Goal: Information Seeking & Learning: Learn about a topic

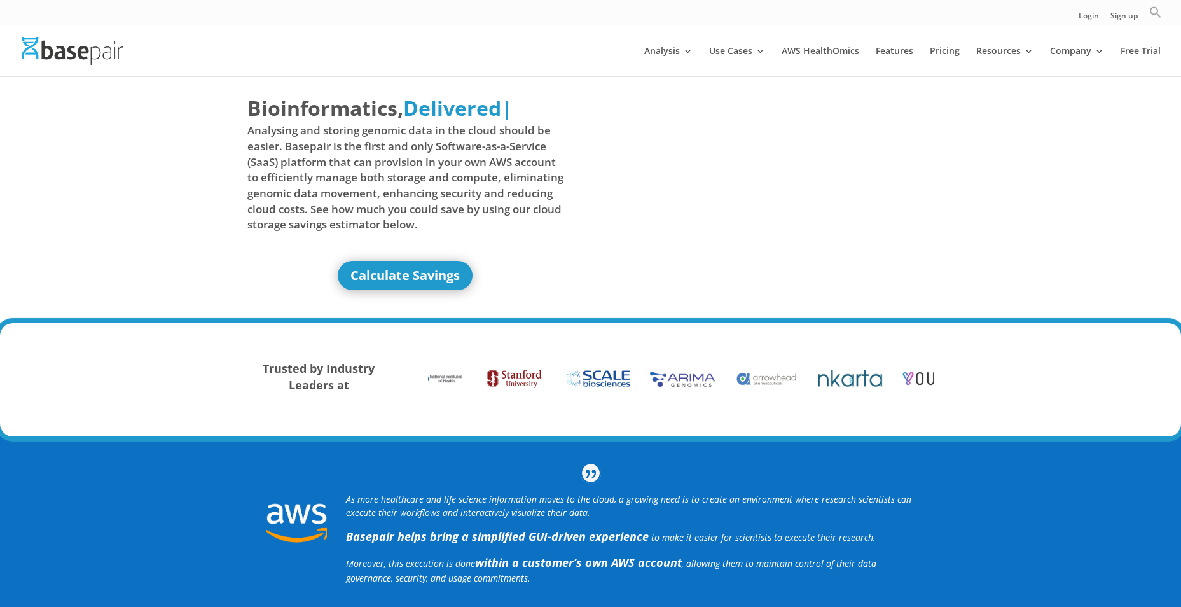
click at [1154, 12] on icon "Search" at bounding box center [1155, 12] width 13 height 13
click at [1067, 39] on input "Search for:" at bounding box center [1051, 36] width 174 height 23
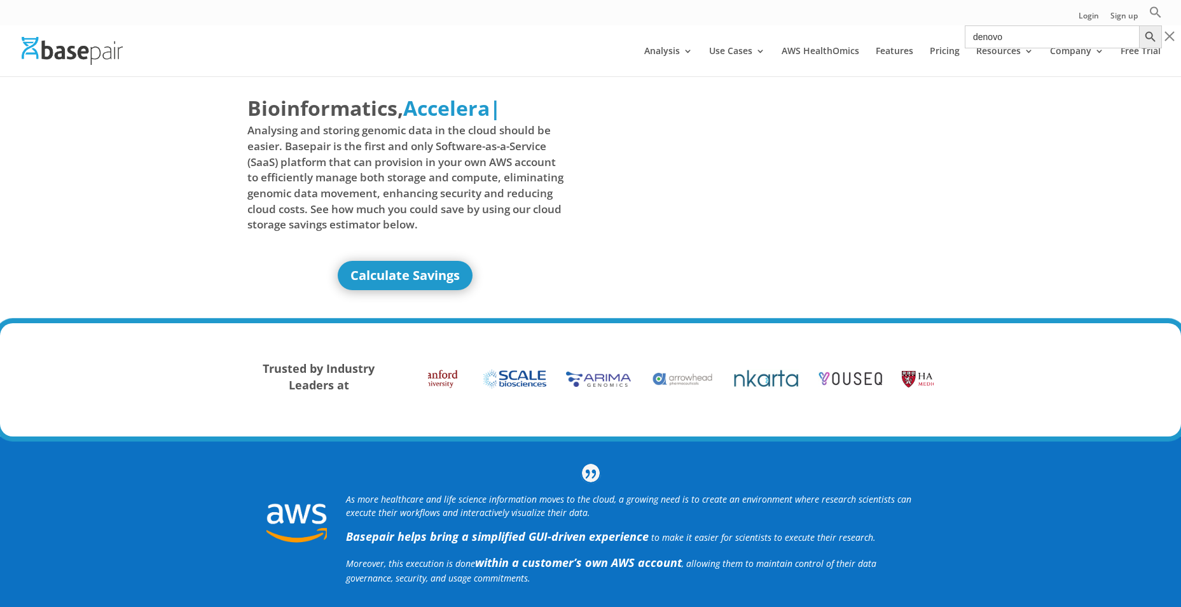
type input "denovo"
click at [1139, 25] on button "Search Button" at bounding box center [1150, 36] width 23 height 23
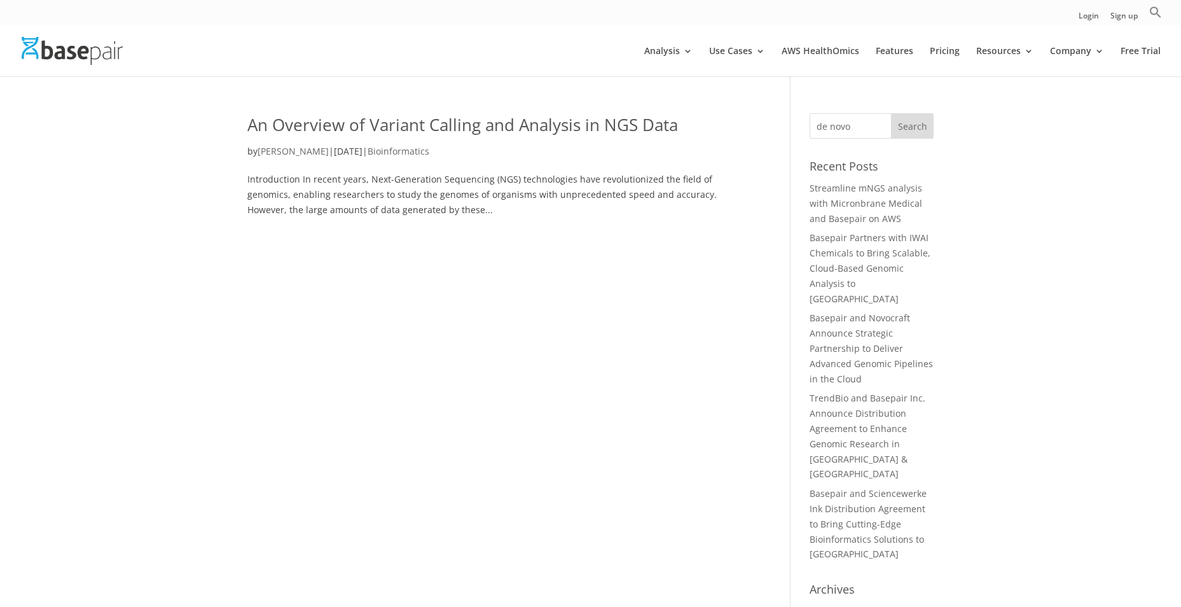
type input "de novo"
click at [891, 113] on input "Search" at bounding box center [912, 125] width 43 height 25
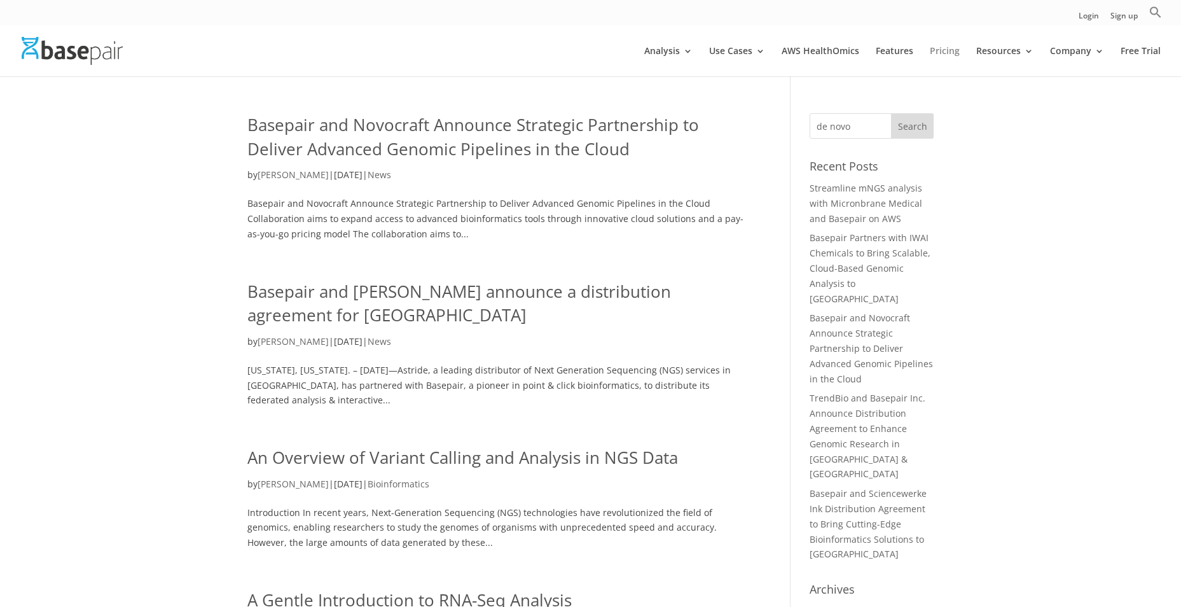
click at [949, 52] on link "Pricing" at bounding box center [944, 61] width 30 height 30
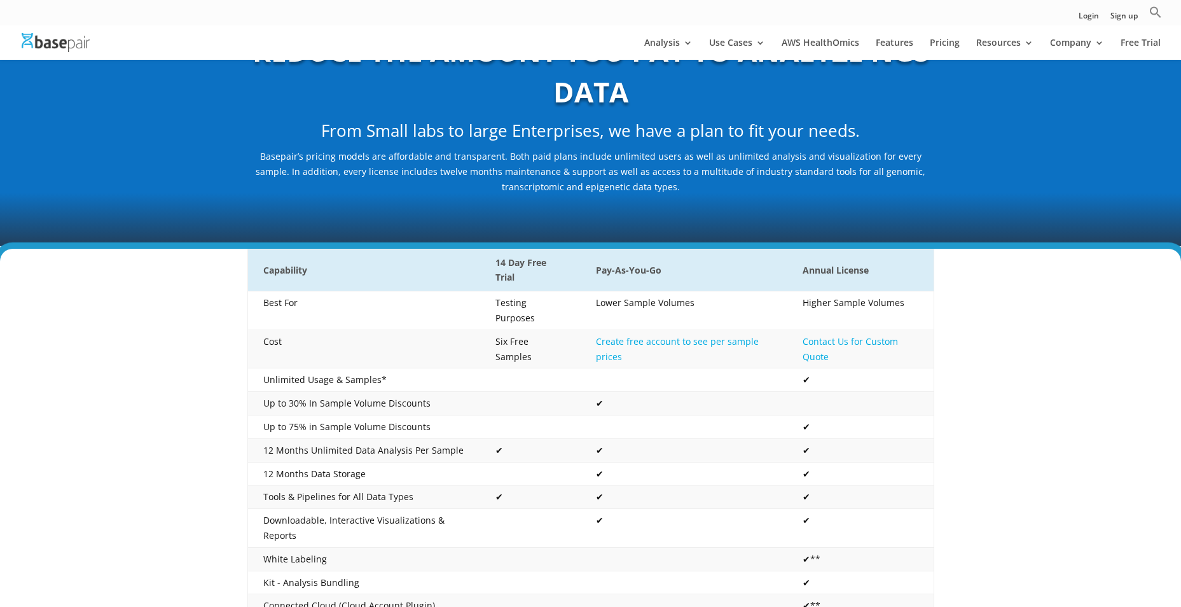
scroll to position [254, 0]
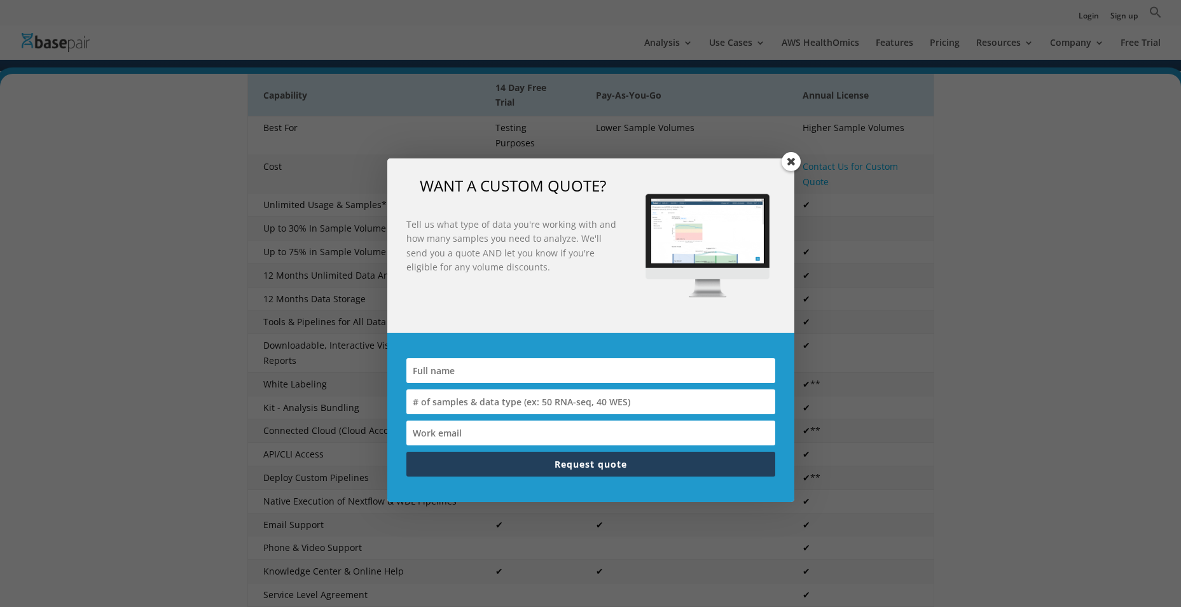
click at [792, 161] on span at bounding box center [790, 161] width 19 height 19
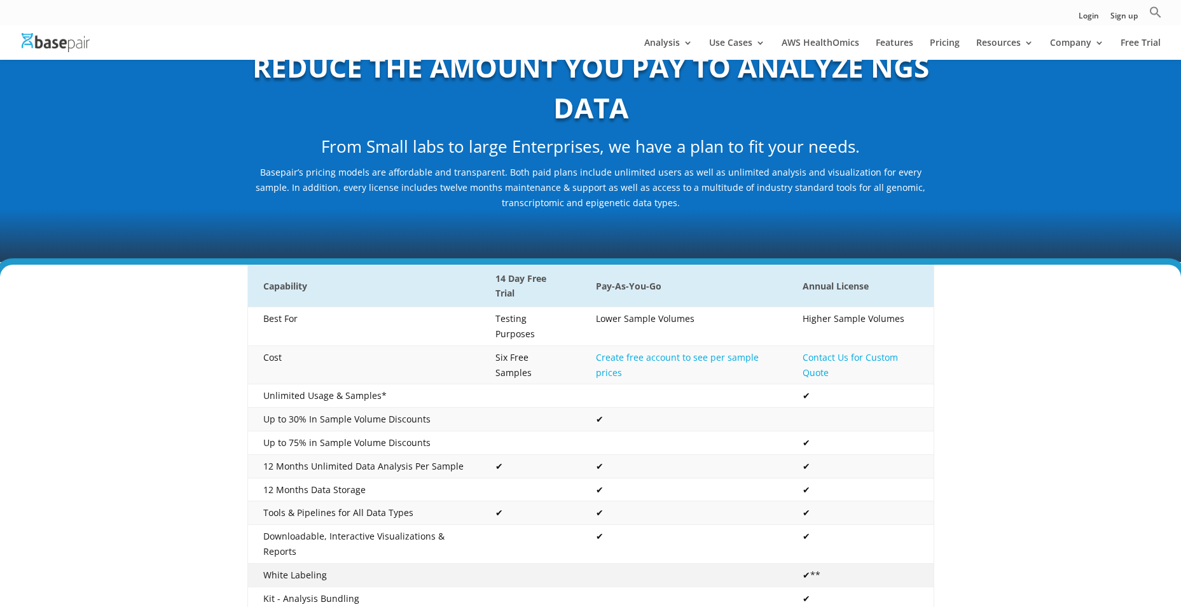
scroll to position [0, 0]
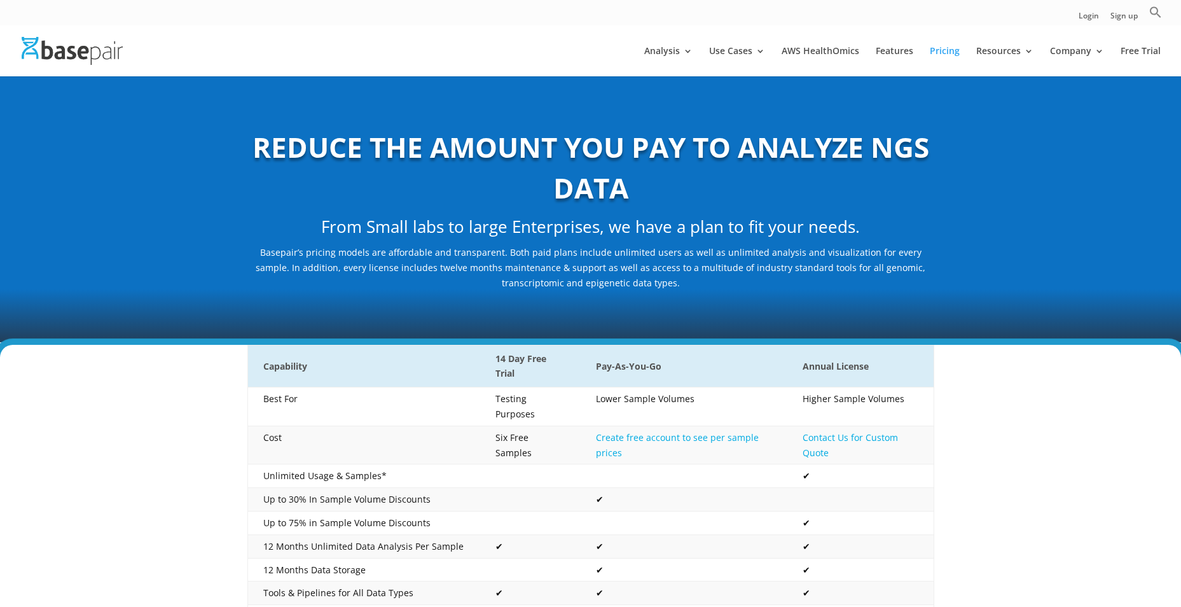
click at [36, 49] on img at bounding box center [72, 50] width 101 height 27
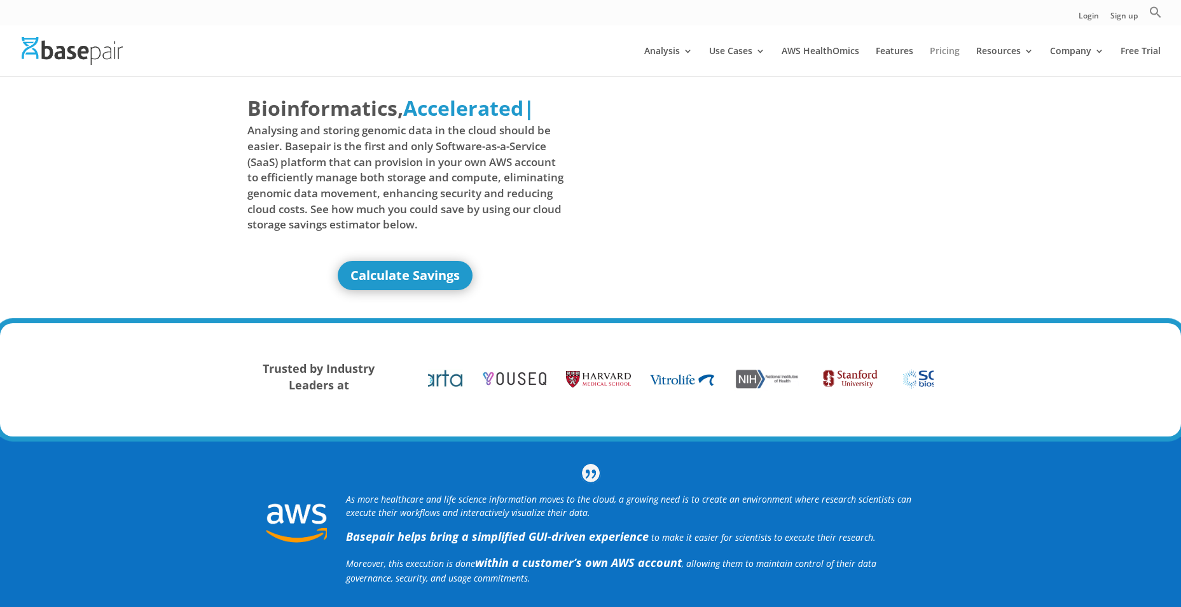
click at [942, 50] on link "Pricing" at bounding box center [944, 61] width 30 height 30
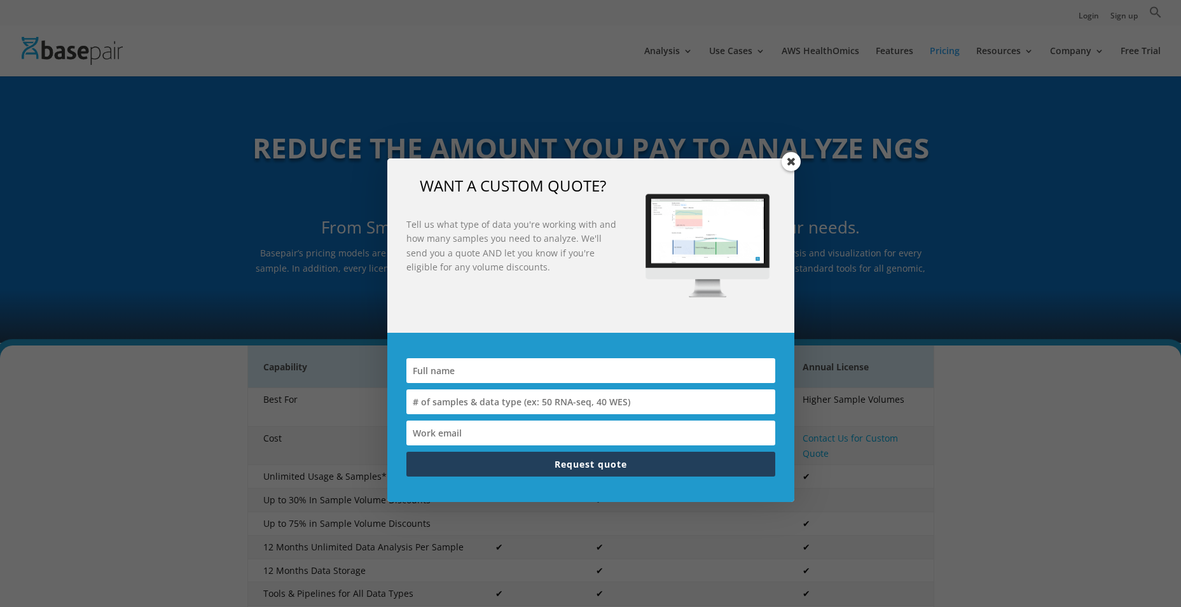
click at [787, 158] on span at bounding box center [790, 161] width 19 height 19
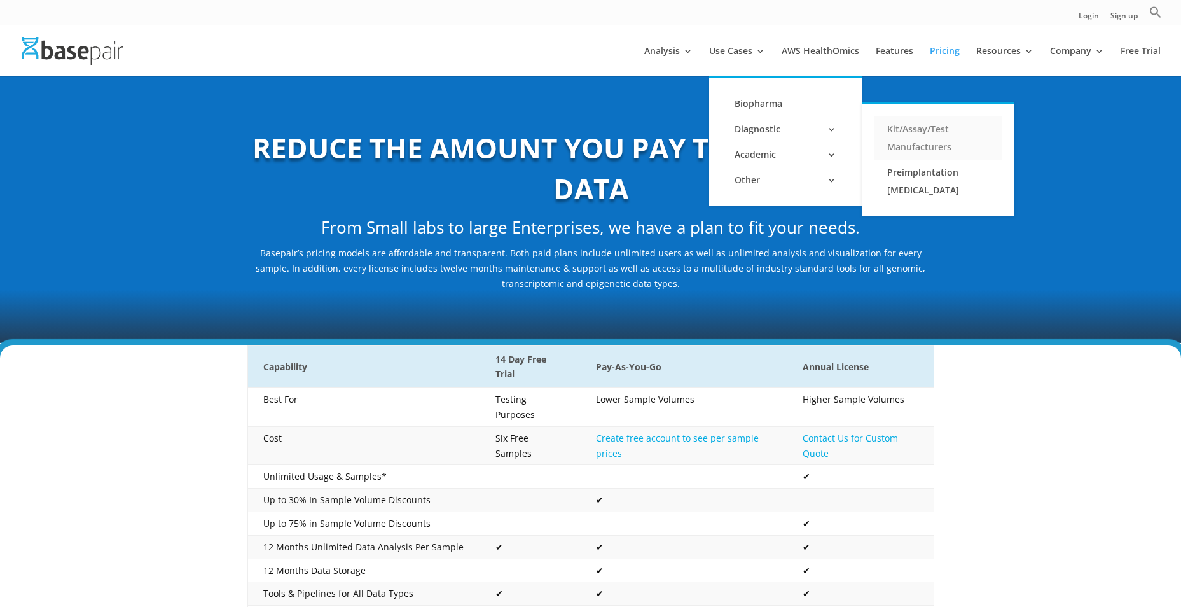
click at [942, 132] on link "Kit/Assay/Test Manufacturers" at bounding box center [937, 137] width 127 height 43
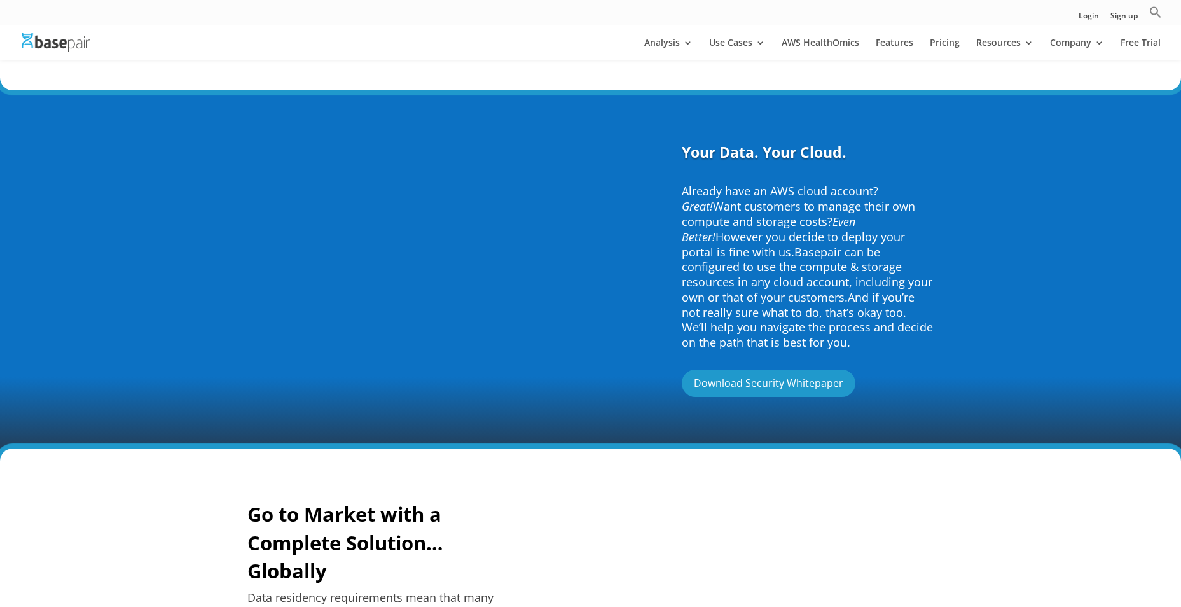
scroll to position [1208, 0]
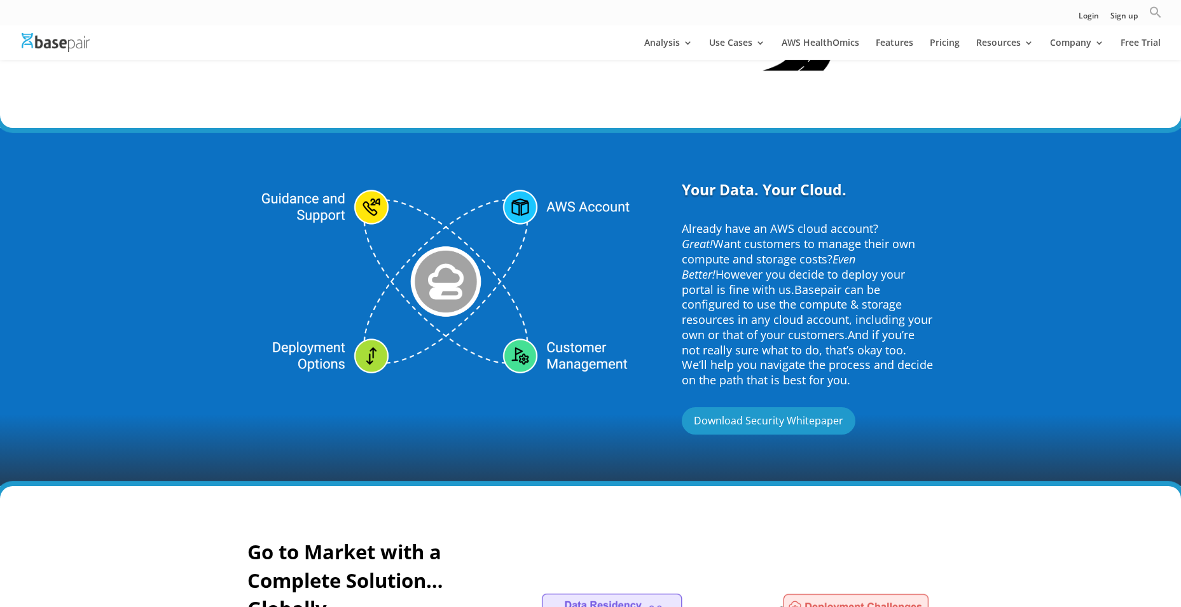
click at [1155, 11] on icon "Search" at bounding box center [1155, 12] width 13 height 13
type input "aptamer"
click at [1139, 25] on button "Search Button" at bounding box center [1150, 36] width 23 height 23
